Goal: Information Seeking & Learning: Learn about a topic

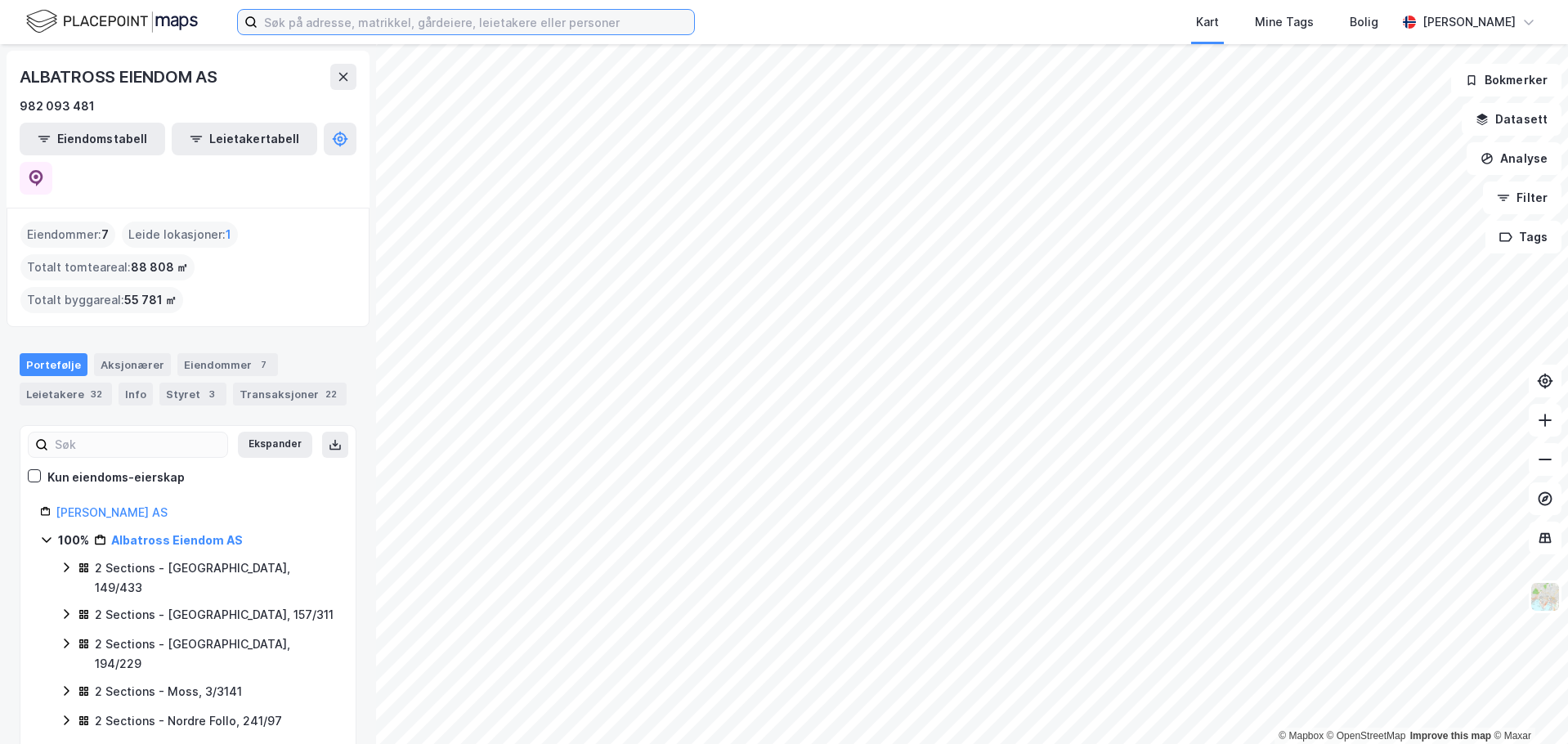
click at [455, 24] on input at bounding box center [476, 22] width 437 height 24
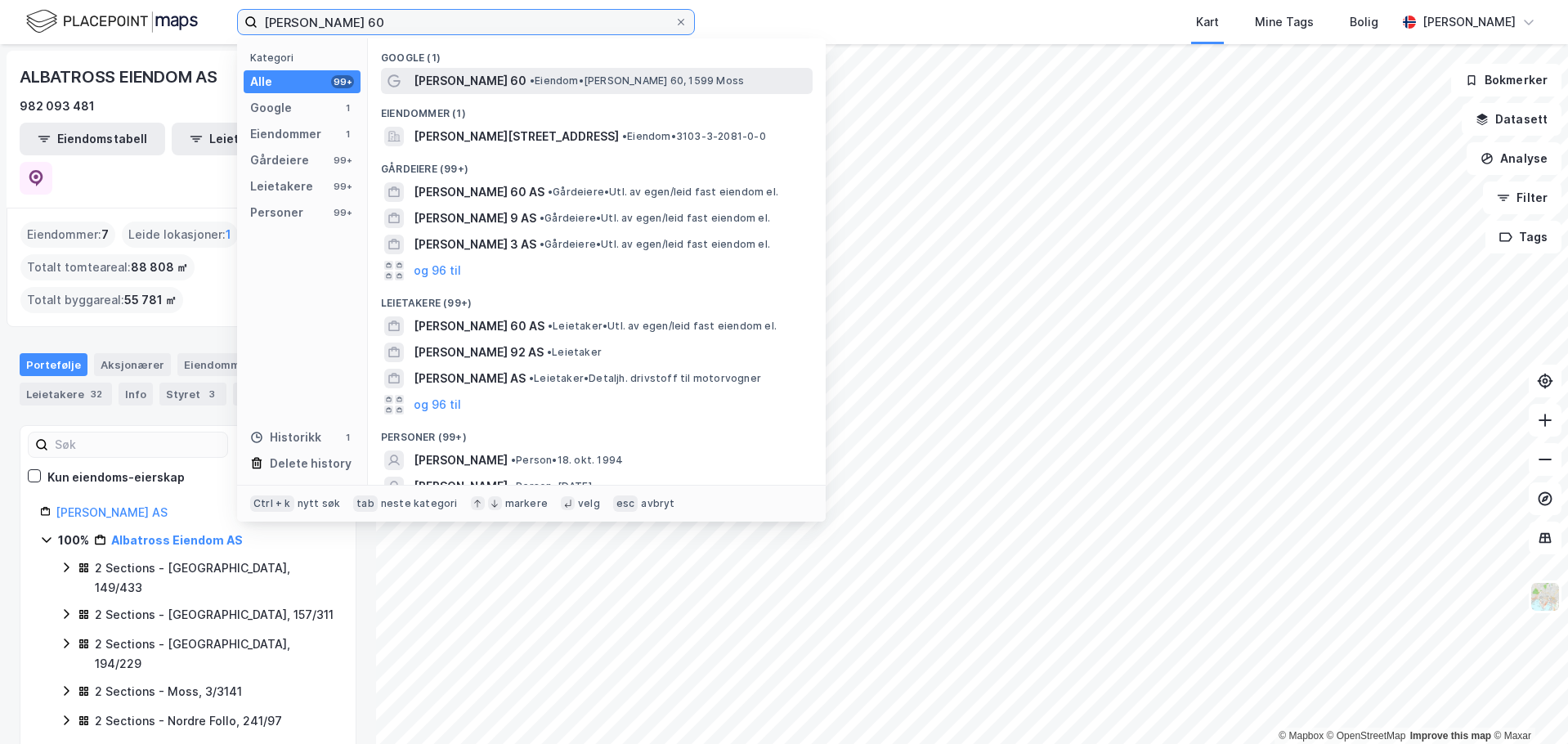
type input "[PERSON_NAME] 60"
click at [534, 83] on span "• [PERSON_NAME] 60, 1599 Moss" at bounding box center [637, 80] width 214 height 13
